Goal: Information Seeking & Learning: Learn about a topic

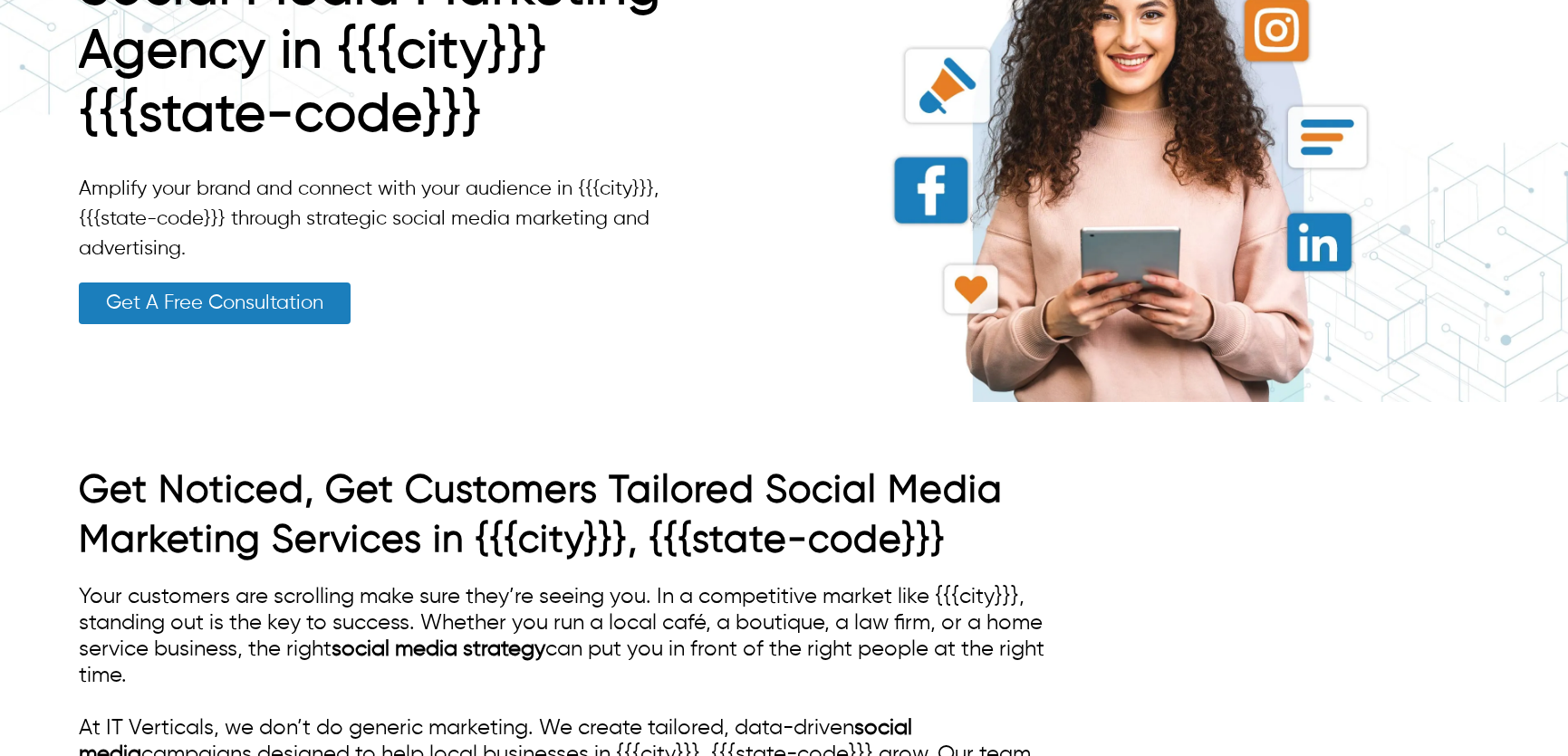
scroll to position [247, 0]
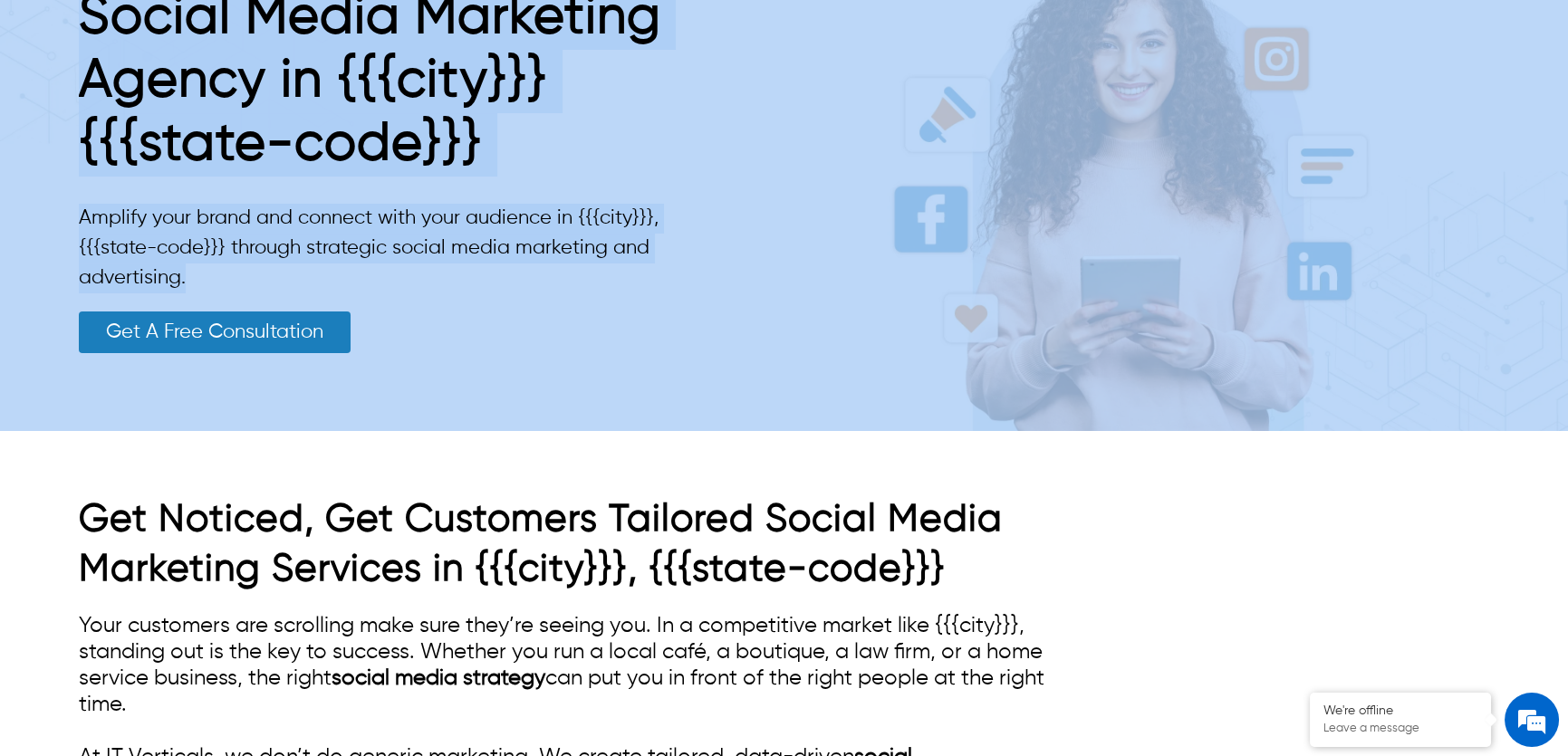
drag, startPoint x: 239, startPoint y: 277, endPoint x: 62, endPoint y: 208, distance: 190.0
click at [62, 208] on div "Social Media Marketing Agency in {{{city}}} {{{state-code}}} Amplify your brand…" at bounding box center [784, 170] width 1568 height 523
click at [211, 240] on p "Amplify your brand and connect with your audience in {{{city}}}, {{{state-code}…" at bounding box center [383, 249] width 609 height 90
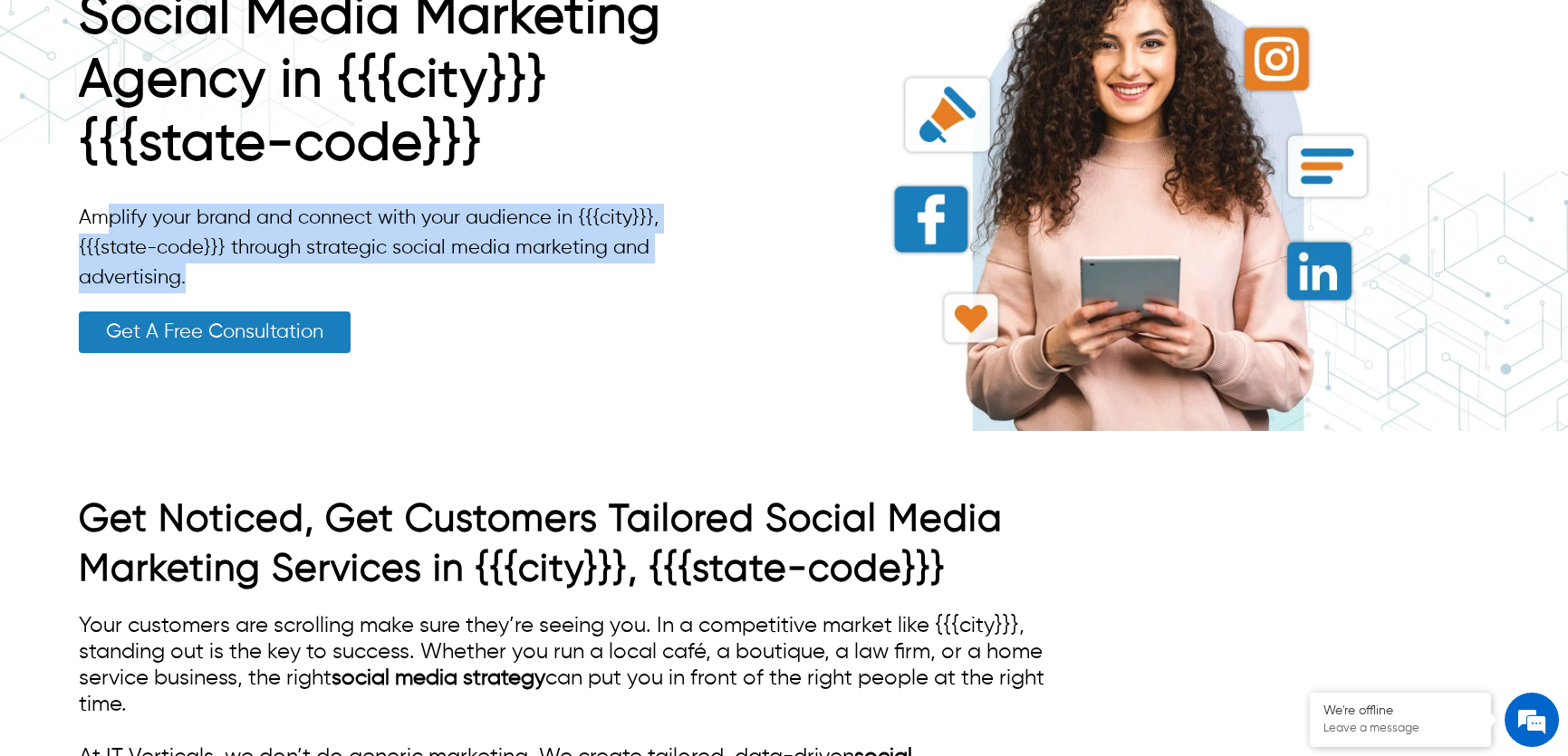
drag, startPoint x: 191, startPoint y: 276, endPoint x: 107, endPoint y: 226, distance: 97.8
click at [107, 226] on p "Amplify your brand and connect with your audience in {{{city}}}, {{{state-code}…" at bounding box center [383, 249] width 609 height 90
click at [335, 291] on p "Amplify your brand and connect with your audience in {{{city}}}, {{{state-code}…" at bounding box center [383, 249] width 609 height 90
drag, startPoint x: 208, startPoint y: 274, endPoint x: 82, endPoint y: 222, distance: 136.3
click at [82, 222] on p "Amplify your brand and connect with your audience in {{{city}}}, {{{state-code}…" at bounding box center [383, 249] width 609 height 90
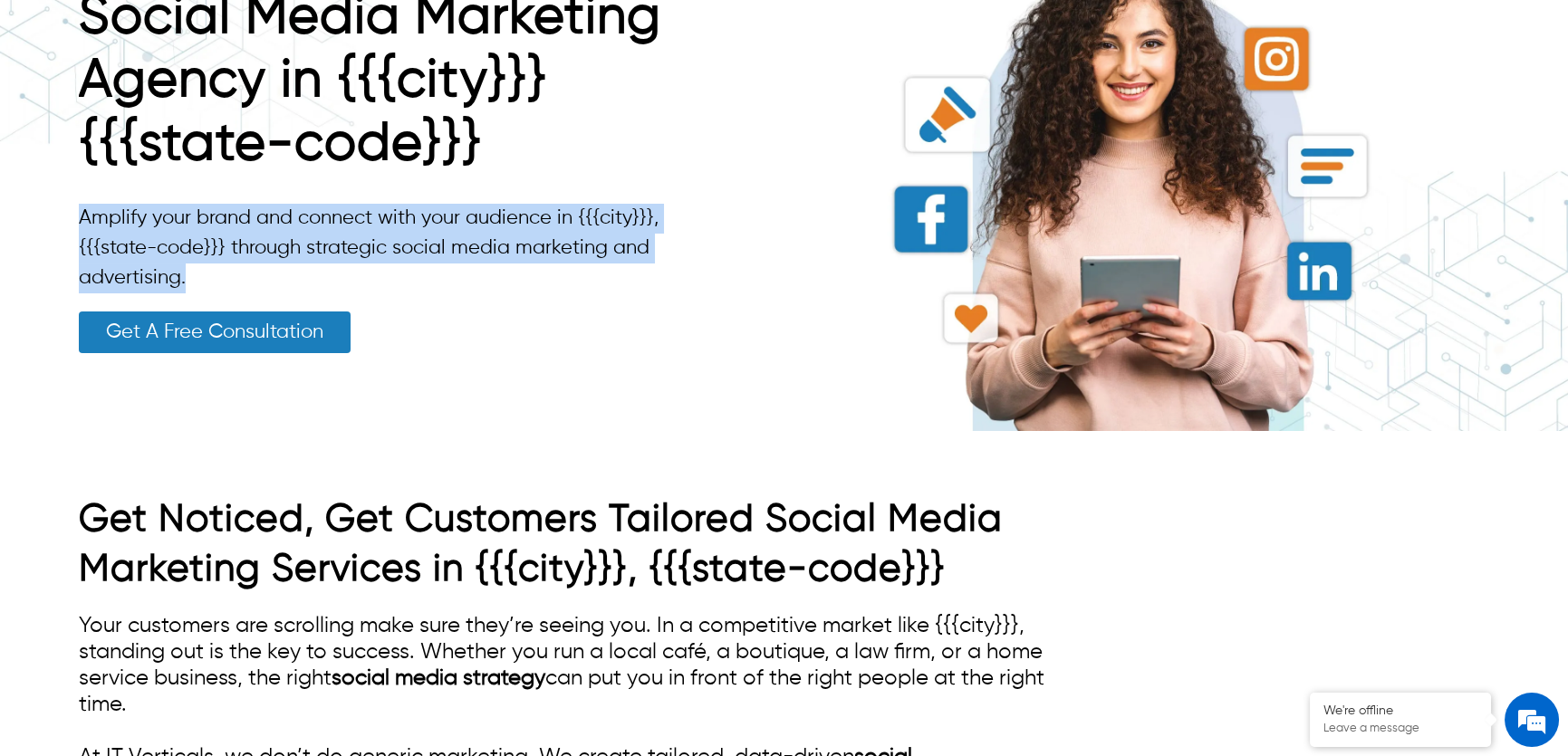
copy p "Amplify your brand and connect with your audience in {{{city}}}, {{{state-code}…"
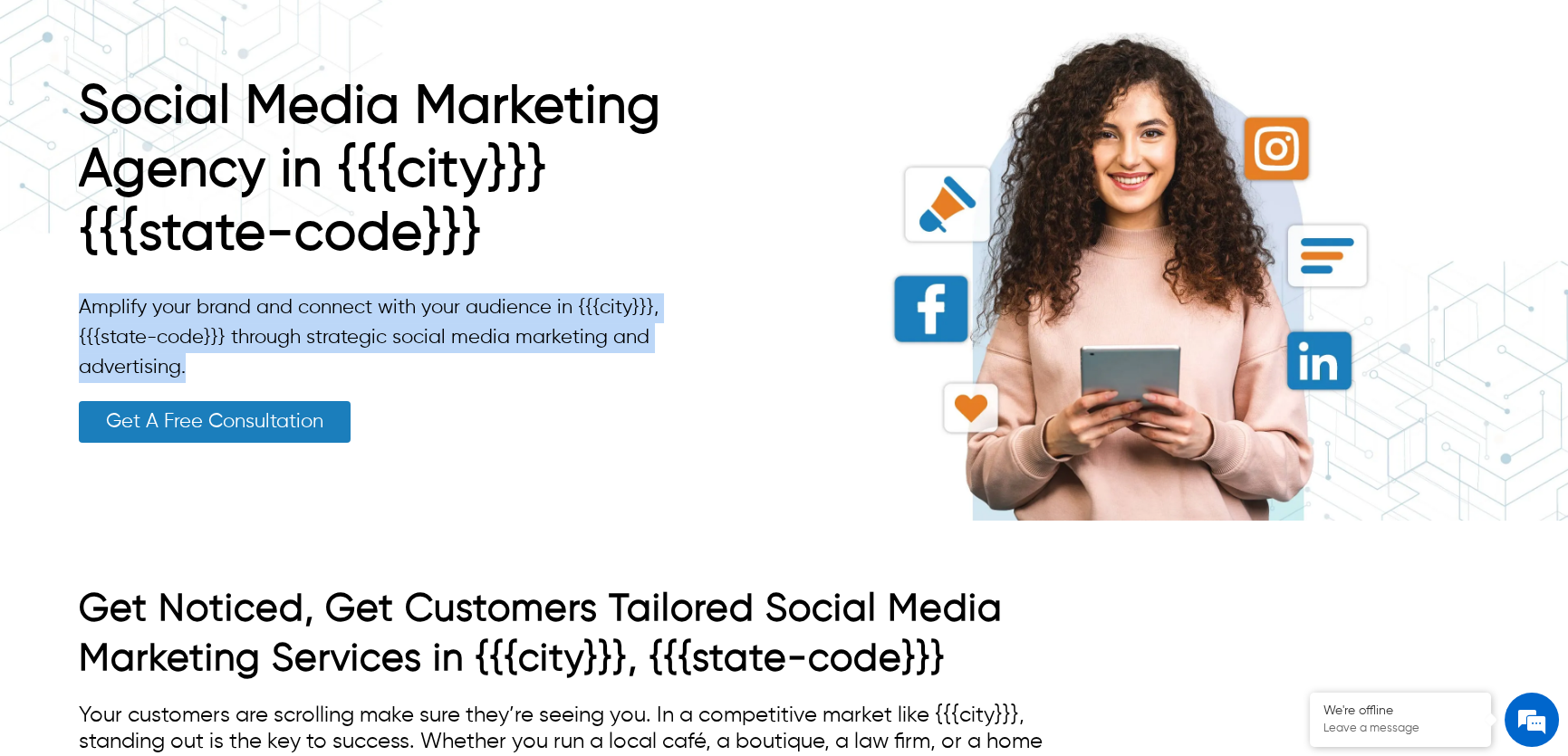
scroll to position [164, 0]
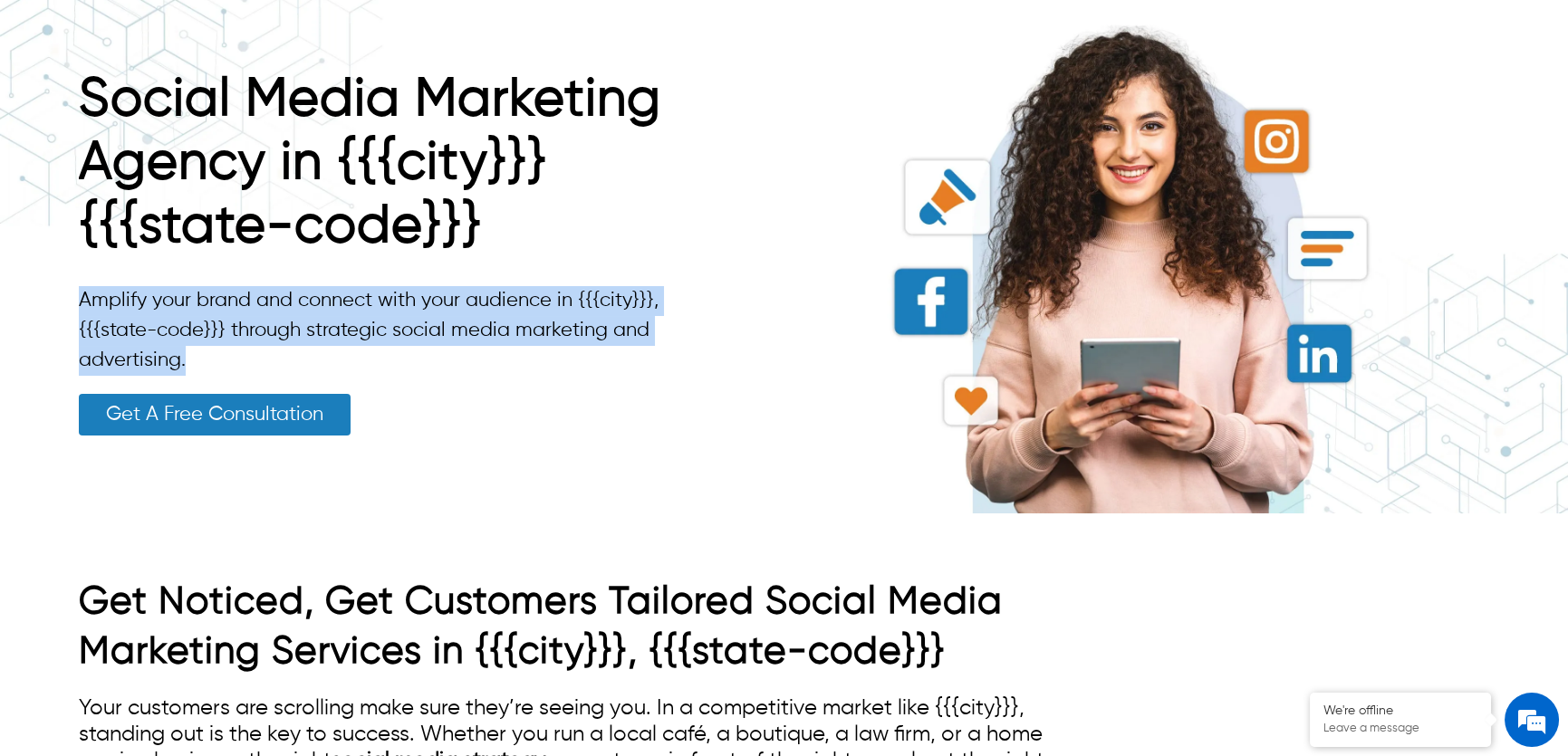
click at [497, 359] on p "Amplify your brand and connect with your audience in {{{city}}}, {{{state-code}…" at bounding box center [383, 331] width 609 height 90
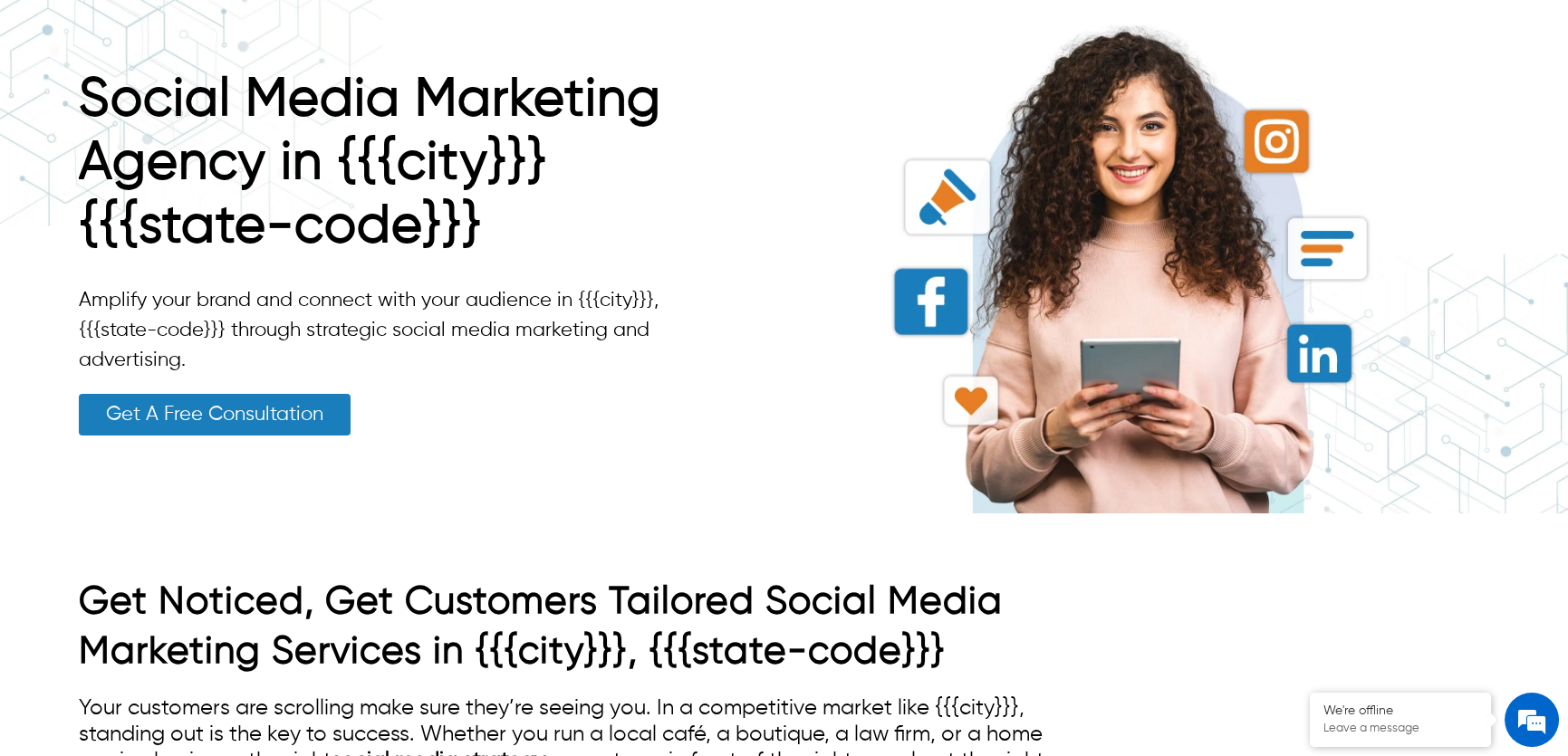
drag, startPoint x: 540, startPoint y: 492, endPoint x: 327, endPoint y: 419, distance: 225.2
click at [460, 452] on div "Social Media Marketing Agency in {{{city}}} {{{state-code}}} Amplify your brand…" at bounding box center [383, 251] width 609 height 523
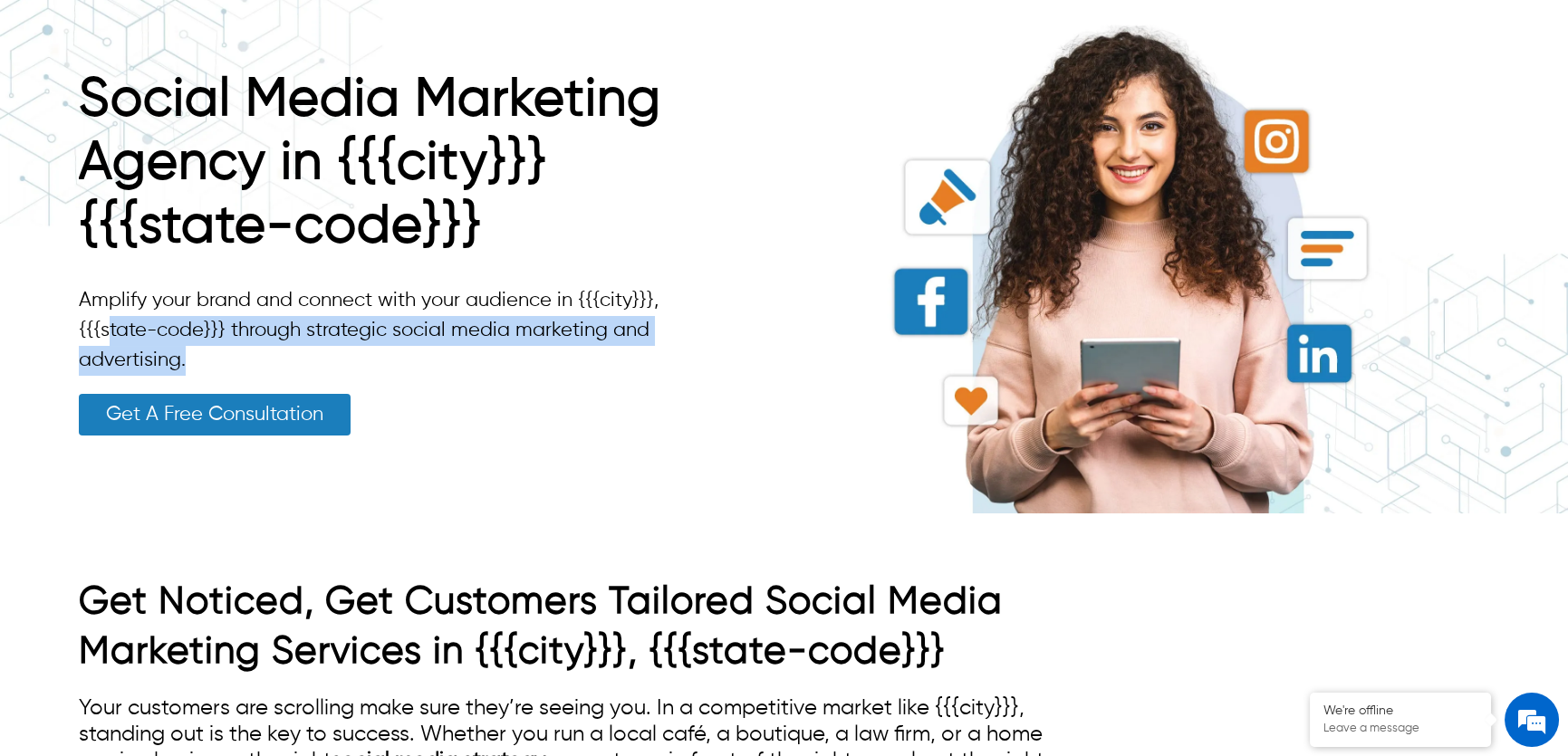
drag, startPoint x: 213, startPoint y: 371, endPoint x: 104, endPoint y: 341, distance: 113.1
click at [104, 341] on p "Amplify your brand and connect with your audience in {{{city}}}, {{{state-code}…" at bounding box center [383, 331] width 609 height 90
drag, startPoint x: 104, startPoint y: 341, endPoint x: 118, endPoint y: 344, distance: 14.3
click at [105, 341] on p "Amplify your brand and connect with your audience in {{{city}}}, {{{state-code}…" at bounding box center [383, 331] width 609 height 90
click at [185, 362] on p "Amplify your brand and connect with your audience in {{{city}}}, {{{state-code}…" at bounding box center [383, 331] width 609 height 90
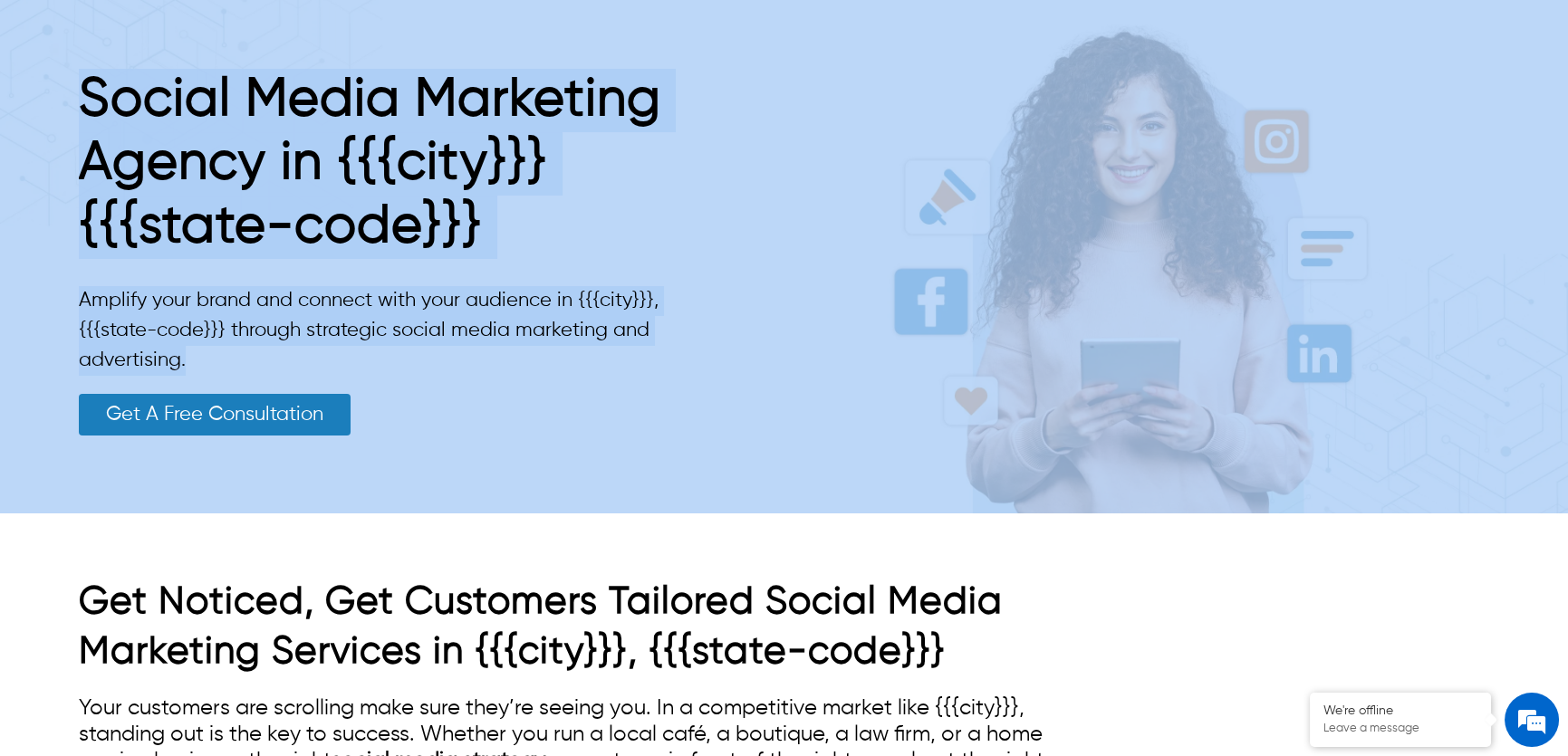
drag, startPoint x: 191, startPoint y: 362, endPoint x: 77, endPoint y: 283, distance: 138.7
click at [77, 283] on div "Social Media Marketing Agency in {{{city}}} {{{state-code}}} Amplify your brand…" at bounding box center [784, 251] width 1568 height 523
click at [194, 318] on p "Amplify your brand and connect with your audience in {{{city}}}, {{{state-code}…" at bounding box center [383, 331] width 609 height 90
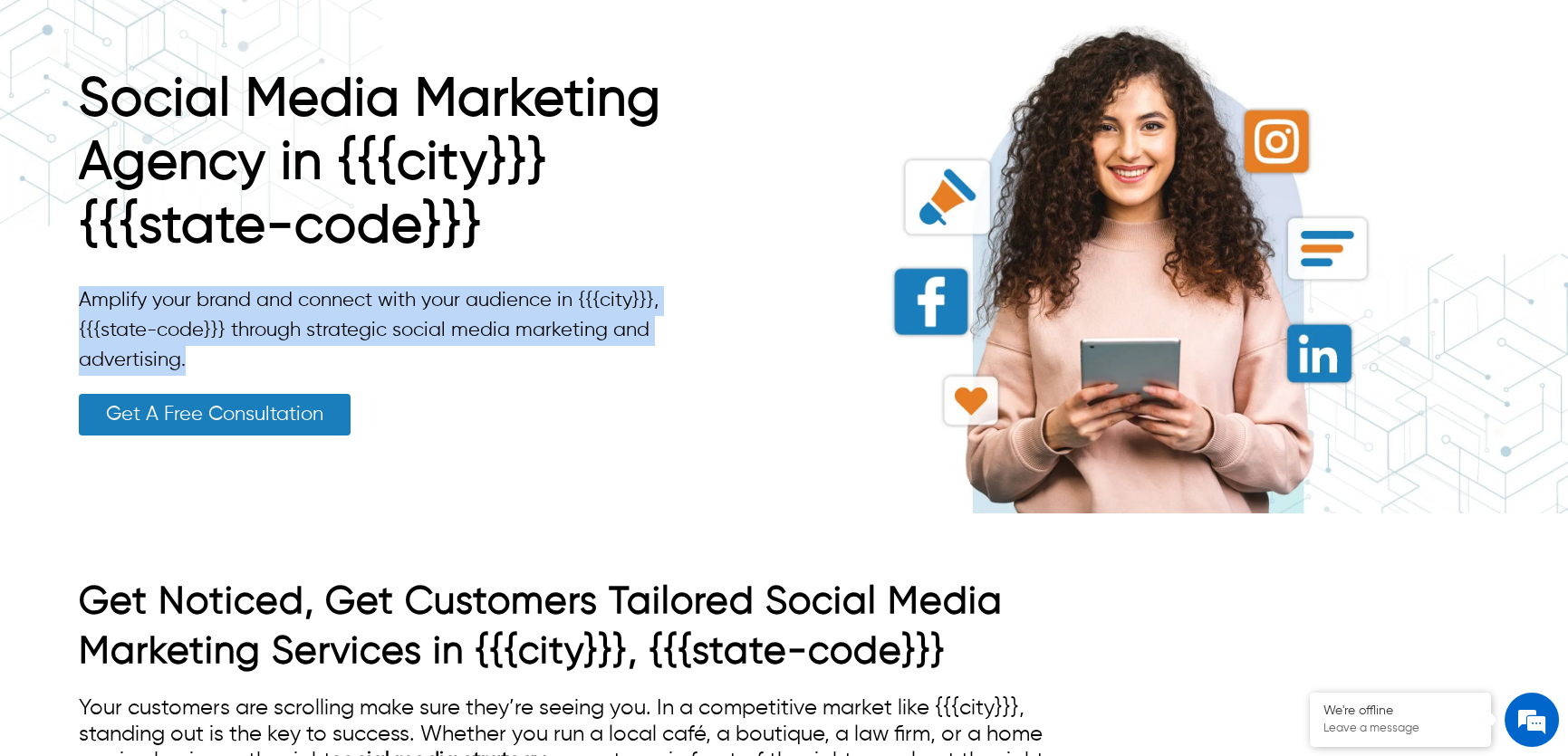
drag, startPoint x: 193, startPoint y: 362, endPoint x: 82, endPoint y: 294, distance: 130.2
click at [82, 294] on p "Amplify your brand and connect with your audience in {{{city}}}, {{{state-code}…" at bounding box center [383, 331] width 609 height 90
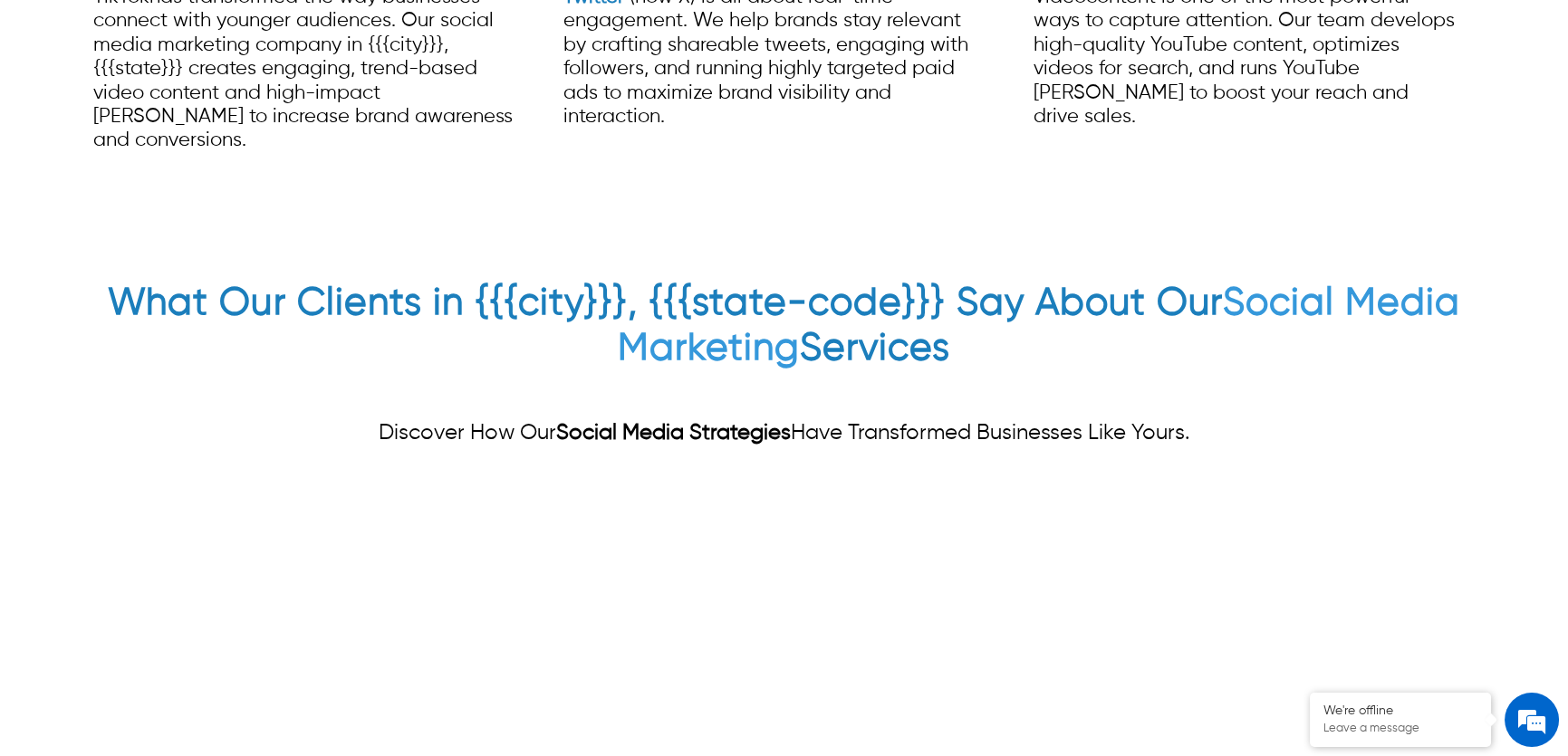
scroll to position [6587, 0]
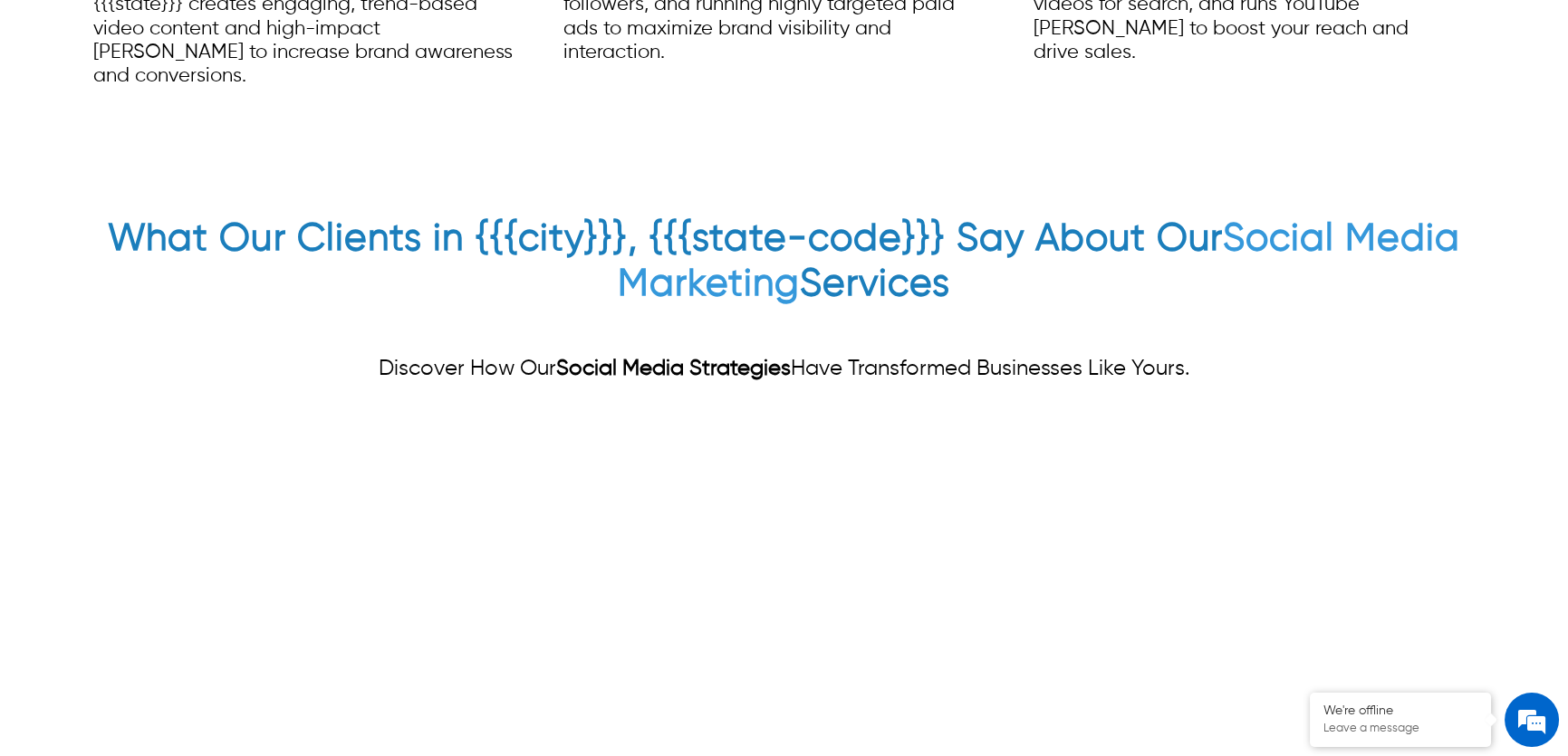
drag, startPoint x: 959, startPoint y: 243, endPoint x: 98, endPoint y: 157, distance: 865.3
click at [98, 157] on div "What Our Clients in {{{city}}}, {{{state-code}}} Say About Our Social Media Mar…" at bounding box center [784, 440] width 1568 height 593
click at [307, 216] on h2 "What Our Clients in {{{city}}}, {{{state-code}}} Say About Our Social Media Mar…" at bounding box center [784, 266] width 1411 height 100
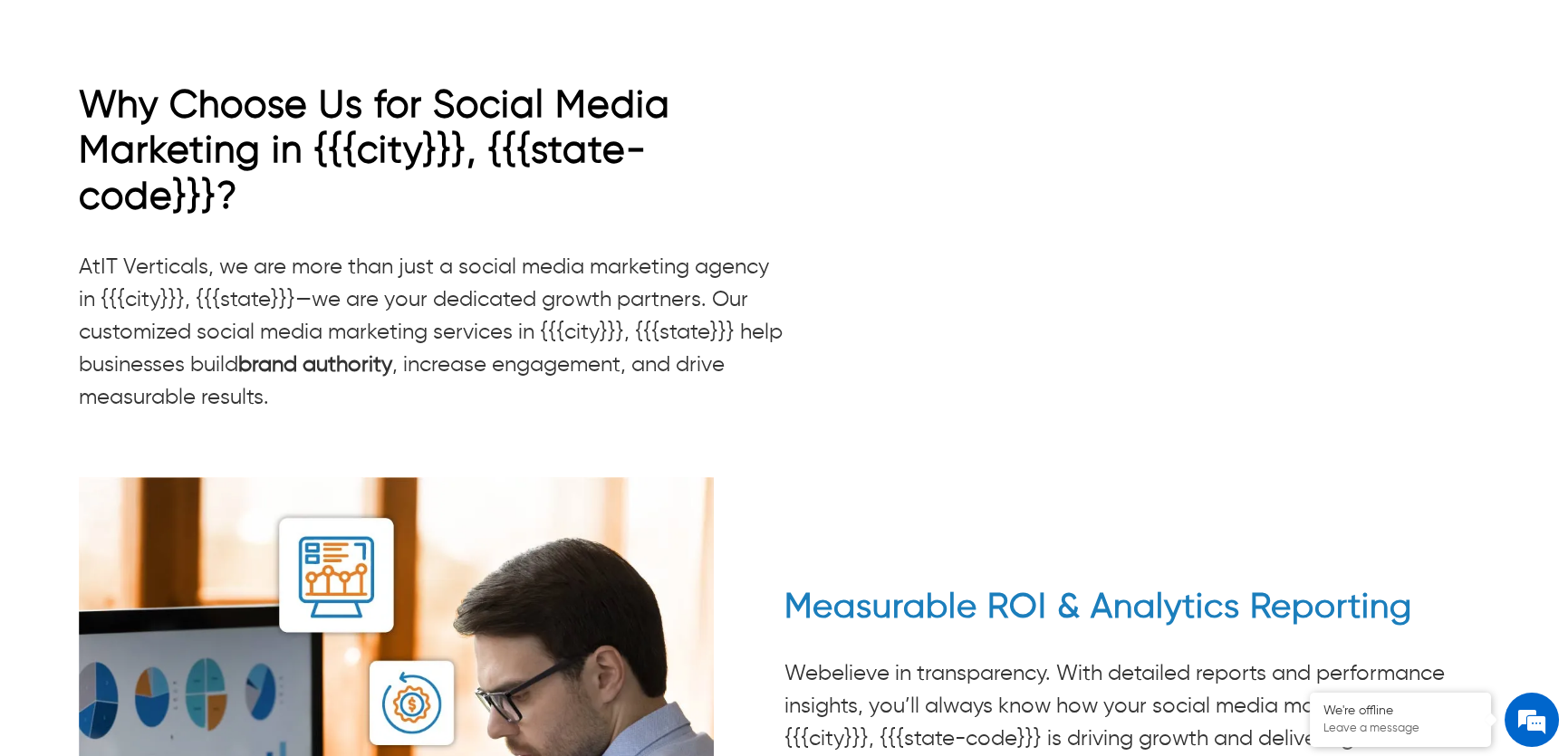
scroll to position [2635, 0]
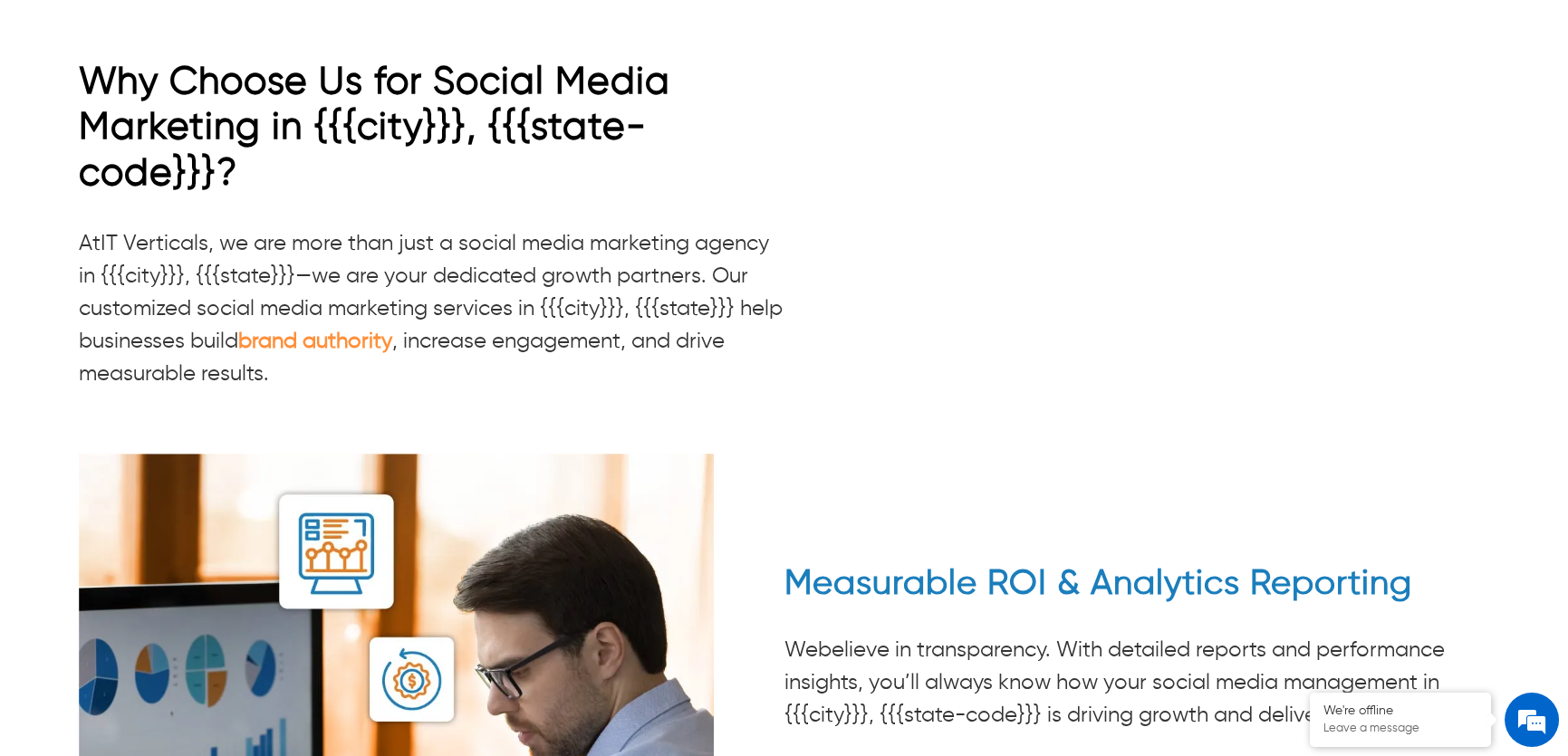
drag, startPoint x: 281, startPoint y: 351, endPoint x: 285, endPoint y: 317, distance: 34.2
click at [271, 329] on p "At IT Verticals, we are more than just a social media marketing agency in {{{ci…" at bounding box center [432, 309] width 706 height 163
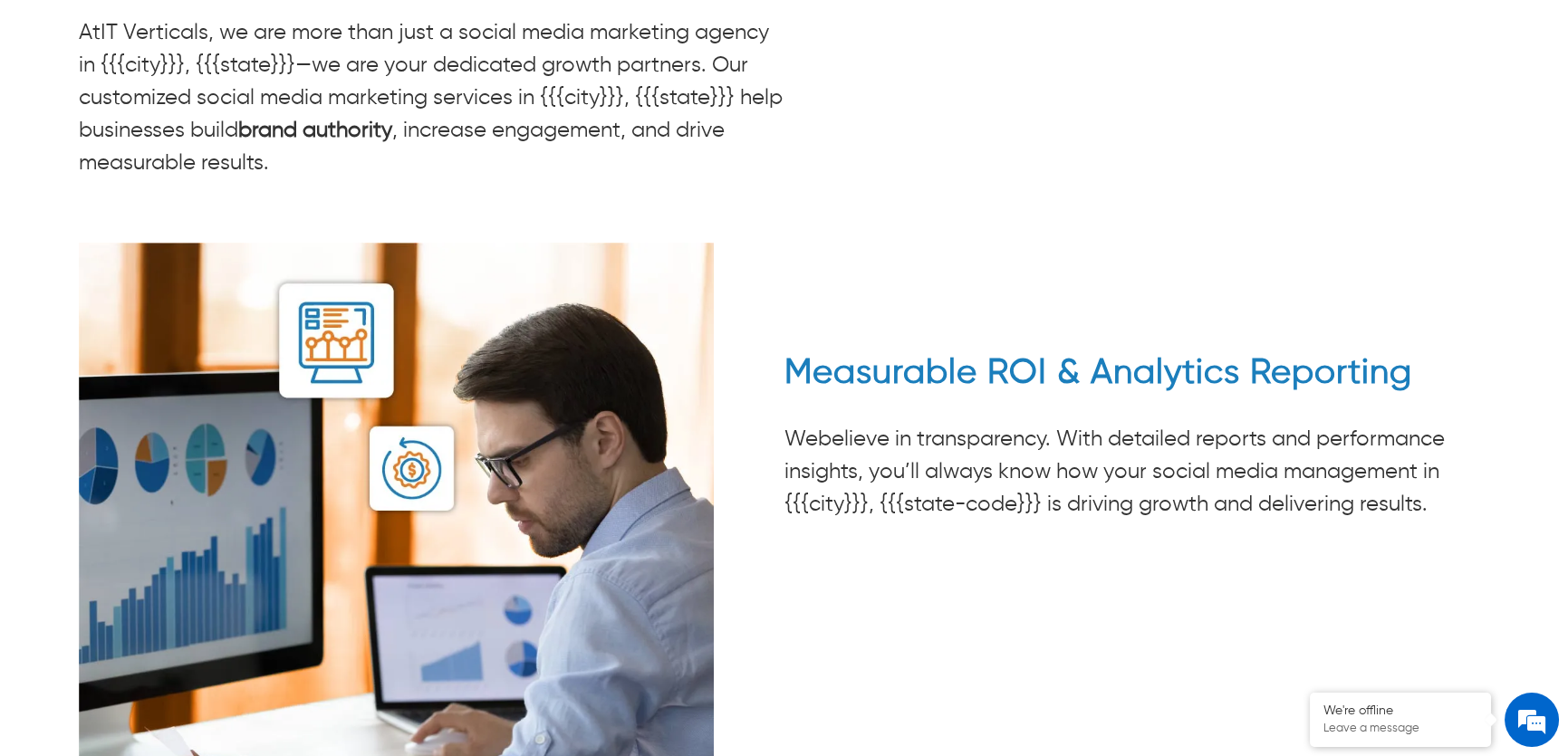
scroll to position [3128, 0]
